Goal: Task Accomplishment & Management: Complete application form

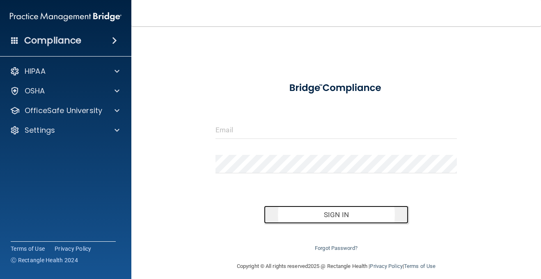
click at [353, 220] on button "Sign In" at bounding box center [336, 215] width 145 height 18
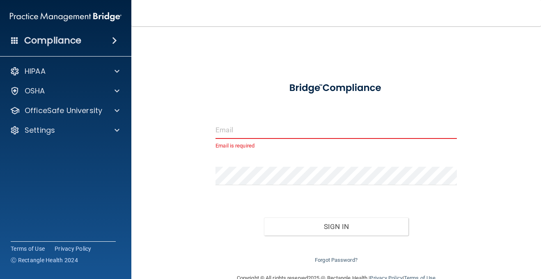
click at [293, 133] on input "email" at bounding box center [335, 130] width 241 height 18
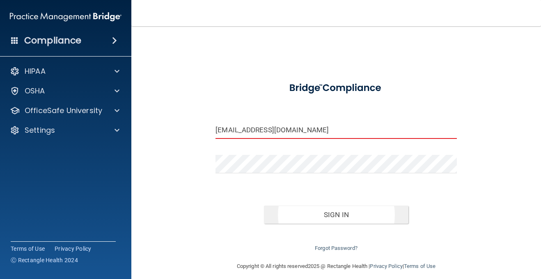
type input "[EMAIL_ADDRESS][DOMAIN_NAME]"
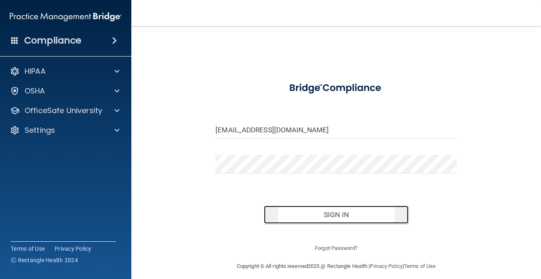
click at [357, 219] on button "Sign In" at bounding box center [336, 215] width 145 height 18
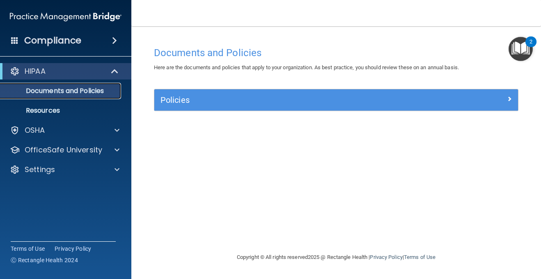
click at [92, 91] on p "Documents and Policies" at bounding box center [61, 91] width 112 height 8
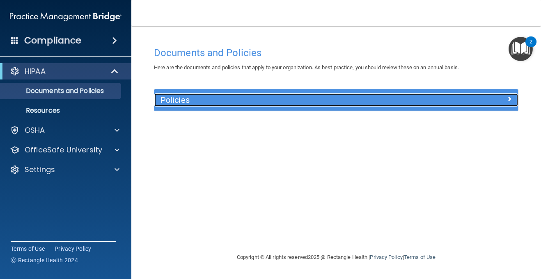
click at [171, 100] on h5 "Policies" at bounding box center [290, 100] width 261 height 9
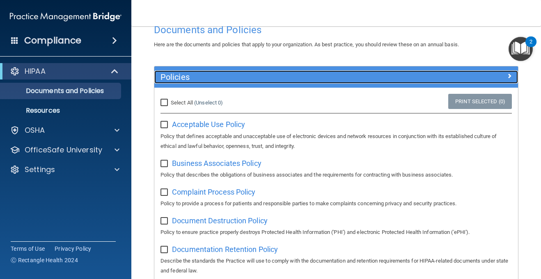
scroll to position [21, 0]
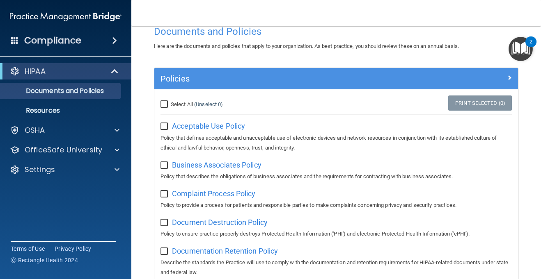
click at [529, 44] on div "2" at bounding box center [530, 47] width 3 height 11
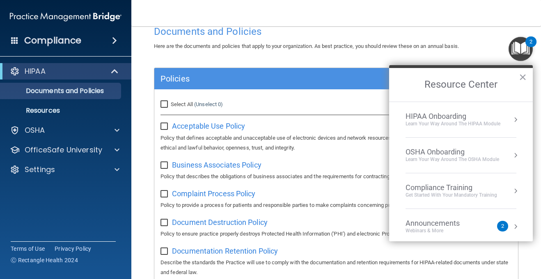
click at [519, 117] on button "Resource Center" at bounding box center [515, 120] width 8 height 8
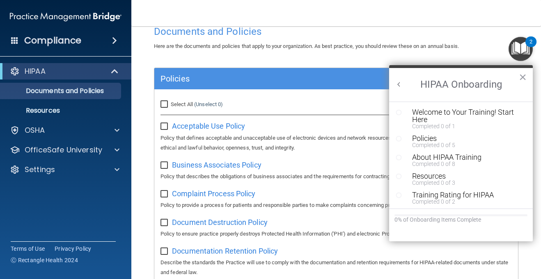
scroll to position [0, 0]
click at [480, 114] on div "Welcome to Your Training! Start Here" at bounding box center [467, 116] width 110 height 15
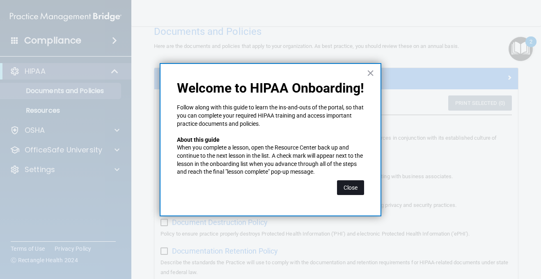
click at [356, 186] on button "Close" at bounding box center [350, 188] width 27 height 15
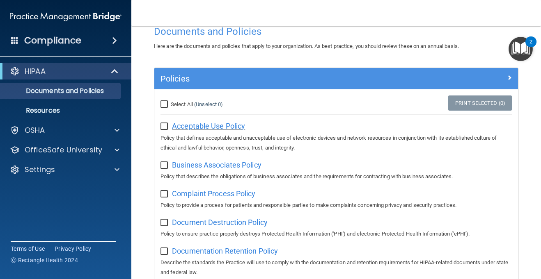
click at [187, 126] on span "Acceptable Use Policy" at bounding box center [208, 126] width 73 height 9
click at [163, 129] on input "checkbox" at bounding box center [164, 126] width 9 height 7
checkbox input "true"
click at [162, 130] on div "Acceptable Use Policy Policy that defines acceptable and unacceptable use of el…" at bounding box center [335, 135] width 351 height 33
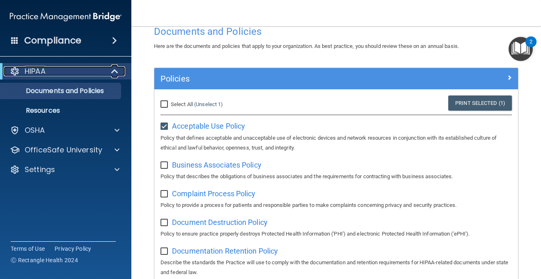
click at [112, 73] on span at bounding box center [115, 71] width 7 height 10
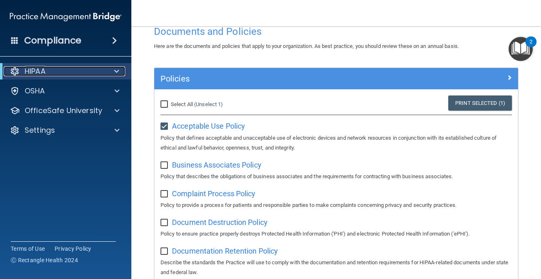
click at [112, 73] on div at bounding box center [115, 71] width 20 height 10
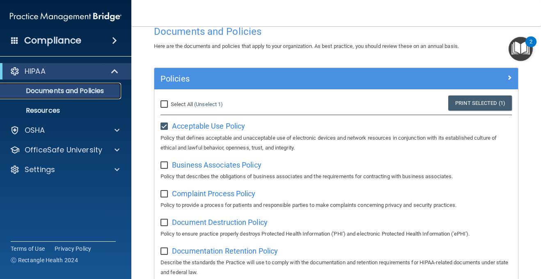
click at [97, 94] on p "Documents and Policies" at bounding box center [61, 91] width 112 height 8
click at [49, 110] on p "Resources" at bounding box center [61, 111] width 112 height 8
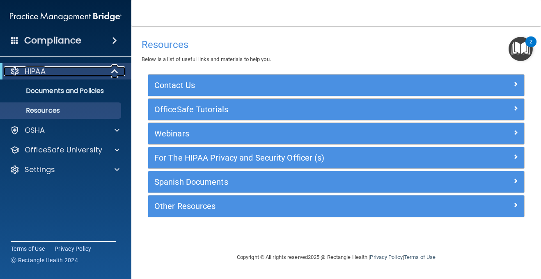
click at [78, 76] on div "HIPAA" at bounding box center [54, 71] width 101 height 10
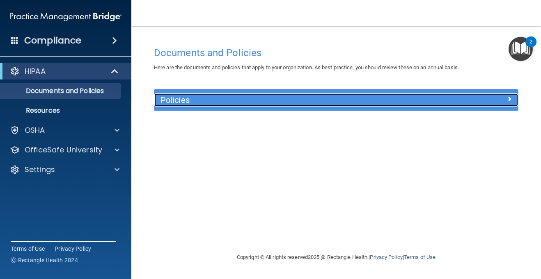
click at [185, 98] on h5 "Policies" at bounding box center [290, 100] width 261 height 9
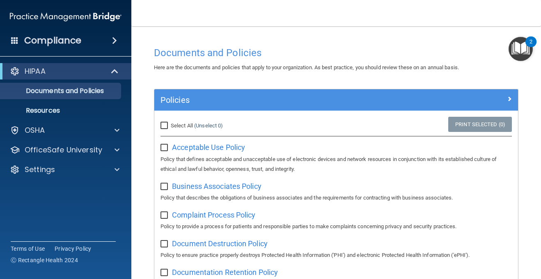
click at [164, 125] on input "Select All (Unselect 0) Unselect All" at bounding box center [164, 126] width 9 height 7
checkbox input "true"
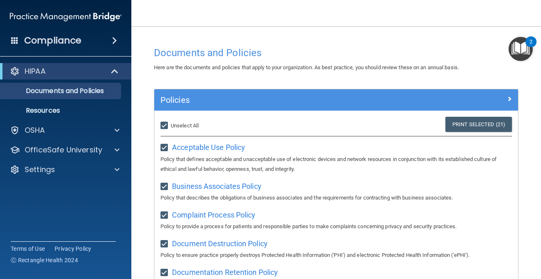
checkbox input "true"
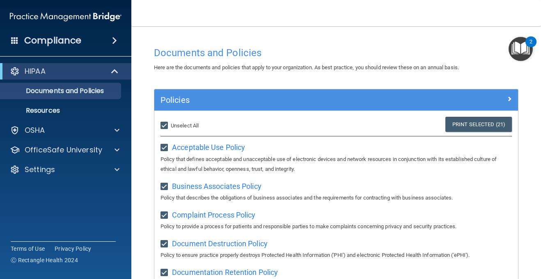
checkbox input "true"
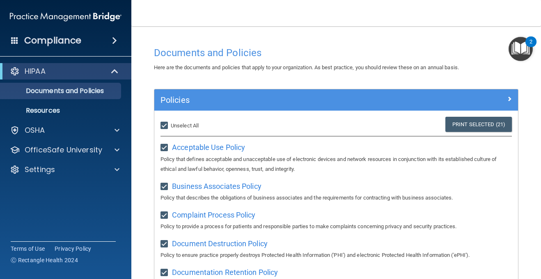
checkbox input "true"
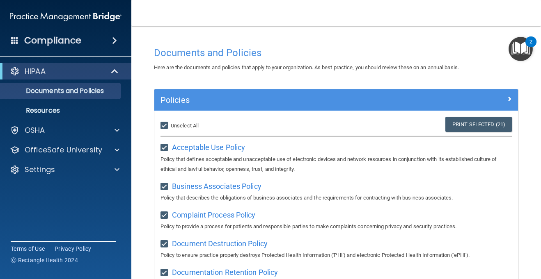
checkbox input "true"
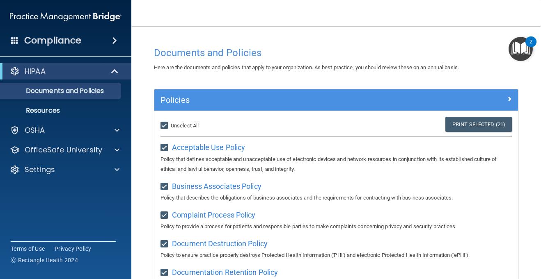
checkbox input "true"
click at [169, 126] on input "Select All (Unselect 21) Unselect All" at bounding box center [164, 126] width 9 height 7
checkbox input "false"
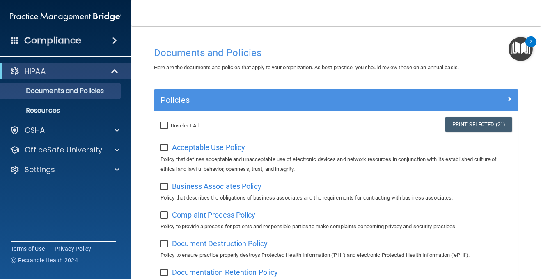
checkbox input "false"
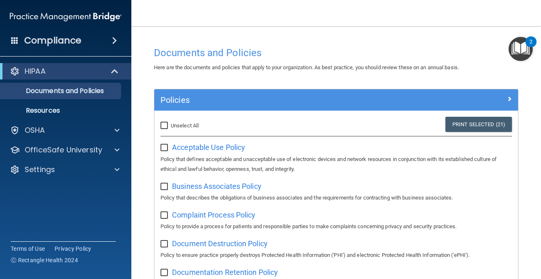
checkbox input "false"
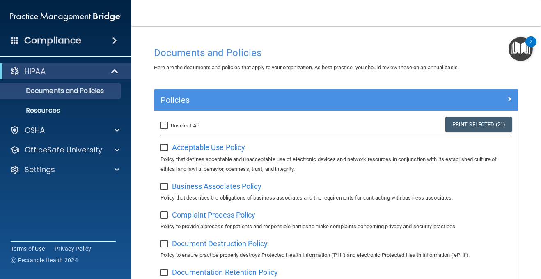
checkbox input "false"
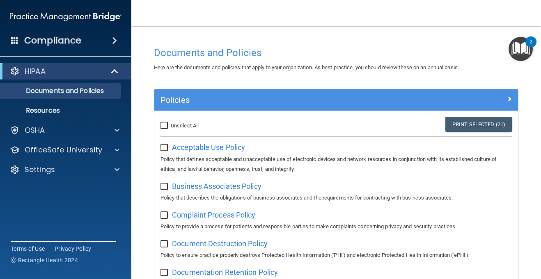
checkbox input "false"
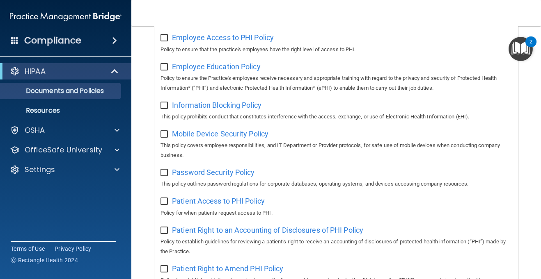
scroll to position [285, 0]
